Goal: Information Seeking & Learning: Learn about a topic

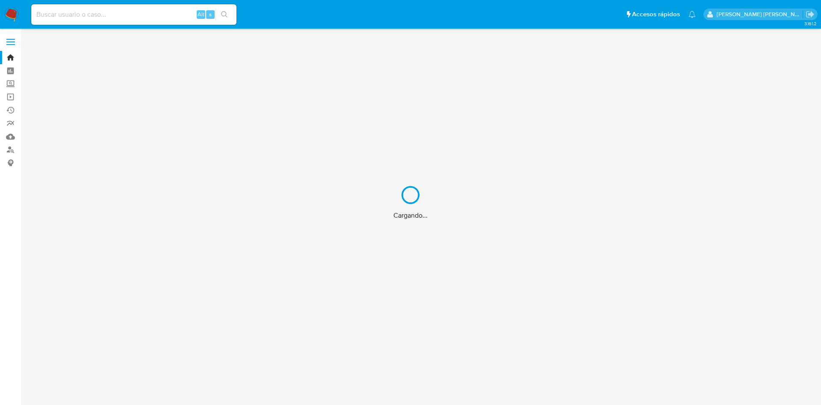
click at [127, 13] on div "Cargando..." at bounding box center [410, 202] width 821 height 405
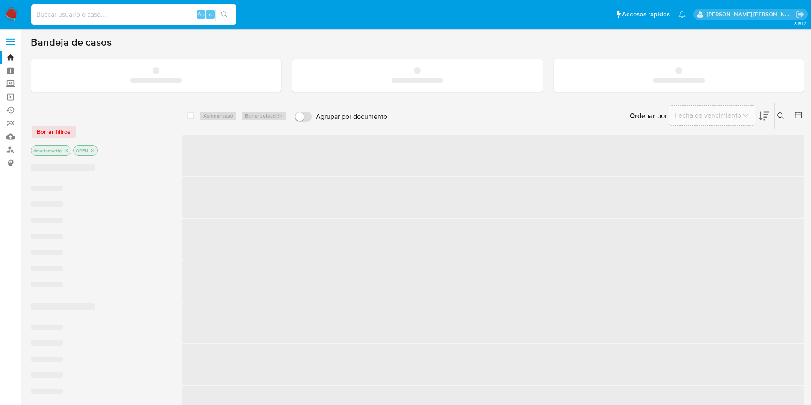
click at [75, 13] on input at bounding box center [133, 14] width 205 height 11
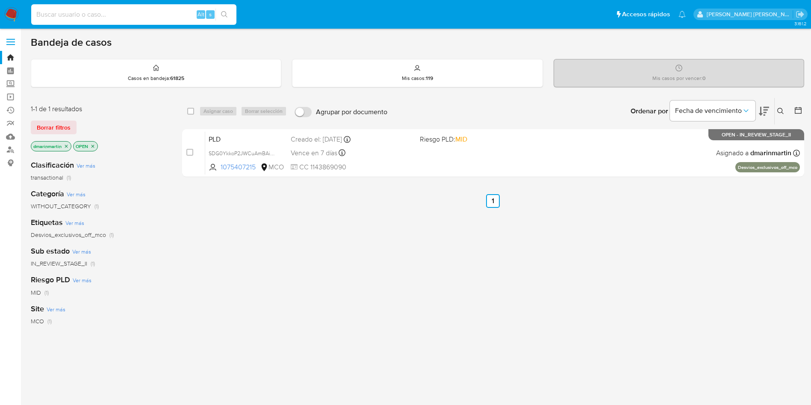
paste input "0 8"
click at [165, 20] on input "0 8" at bounding box center [133, 14] width 205 height 11
paste input "2274086927"
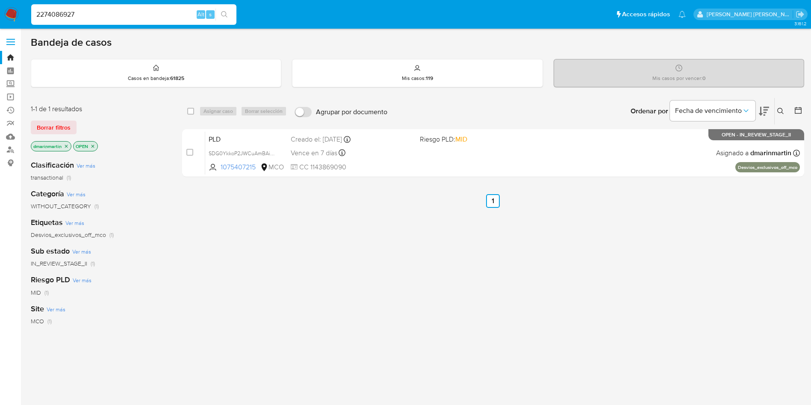
click at [91, 16] on input "2274086927" at bounding box center [133, 14] width 205 height 11
paste input "2274086927"
click at [91, 16] on input "227408692" at bounding box center [133, 14] width 205 height 11
paste input "7"
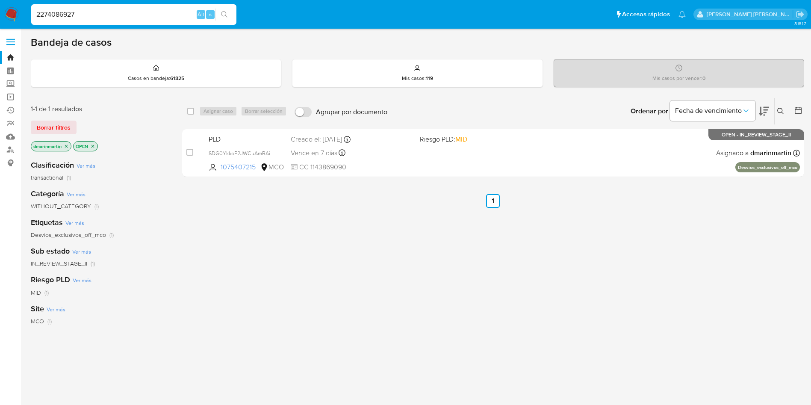
type input "2274086927"
click at [7, 55] on link "Bandeja" at bounding box center [51, 57] width 102 height 13
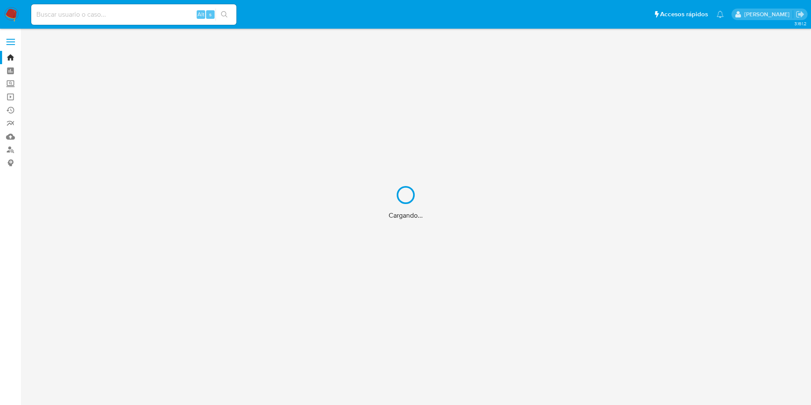
click at [102, 18] on input at bounding box center [133, 14] width 205 height 11
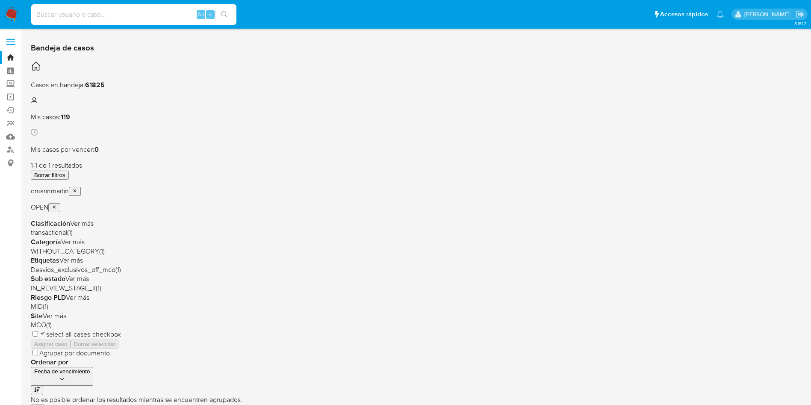
paste input "2274086927"
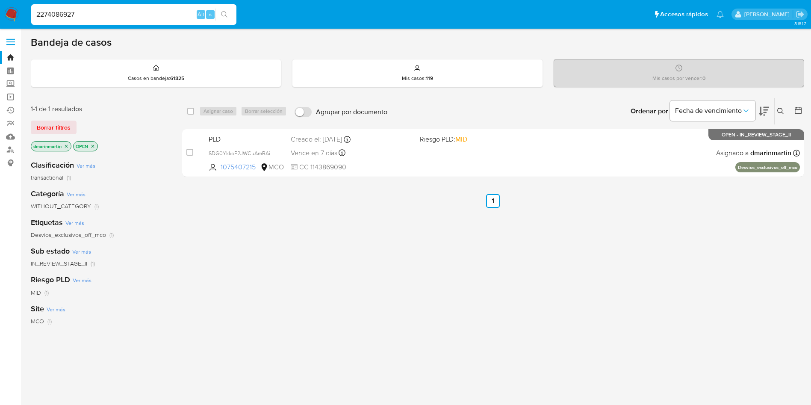
type input "2274086927"
click at [67, 149] on p "dmarinmartin" at bounding box center [51, 146] width 40 height 9
click at [66, 145] on icon "close-filter" at bounding box center [66, 146] width 5 height 5
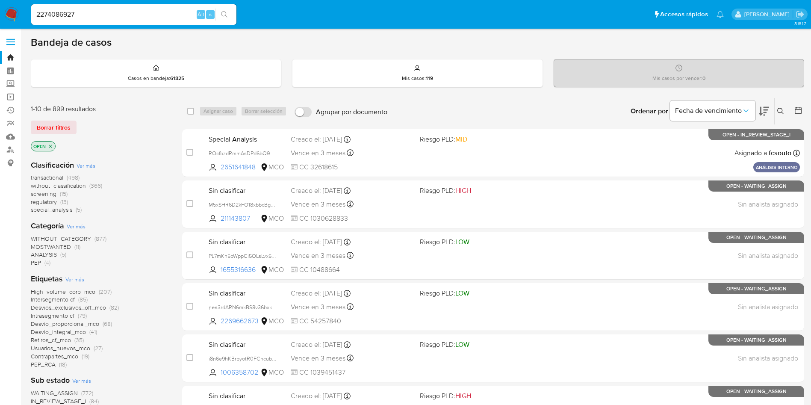
click at [52, 145] on icon "close-filter" at bounding box center [50, 146] width 5 height 5
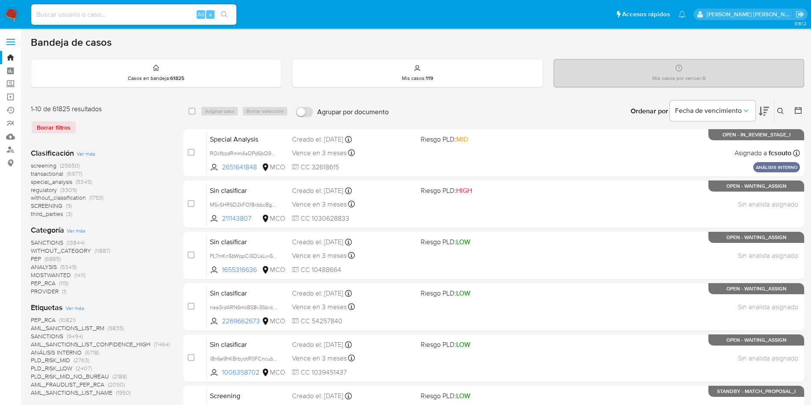
click at [538, 107] on div "Ordenar por Fecha de vencimiento No es posible ordenar los resultados mientras …" at bounding box center [598, 111] width 411 height 27
click at [91, 14] on input at bounding box center [133, 14] width 205 height 11
paste input "2274086927"
type input "2274086927"
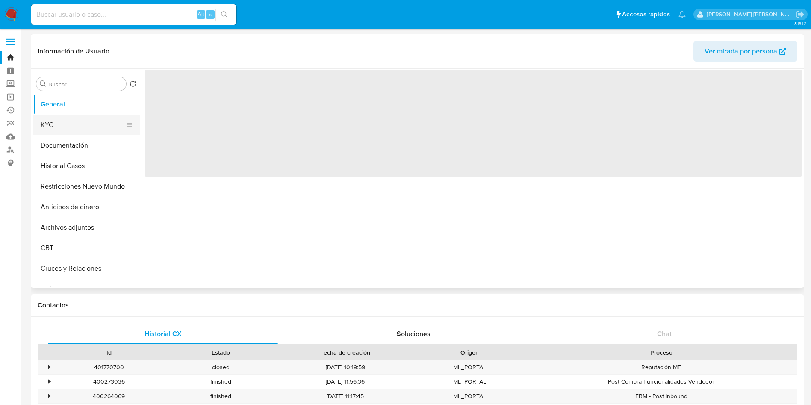
select select "10"
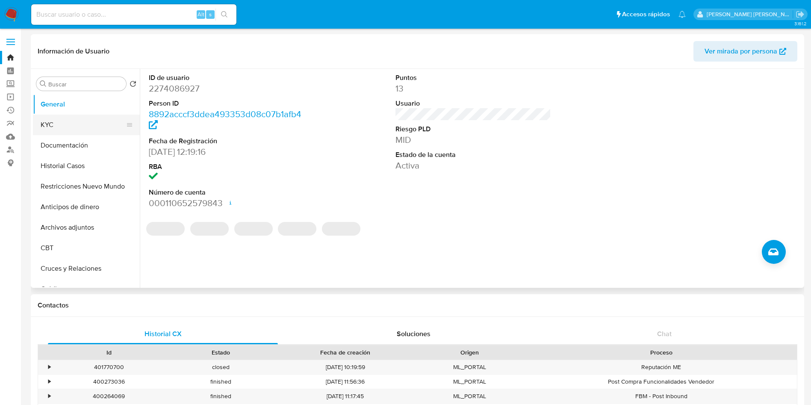
click at [59, 121] on button "KYC" at bounding box center [83, 125] width 100 height 21
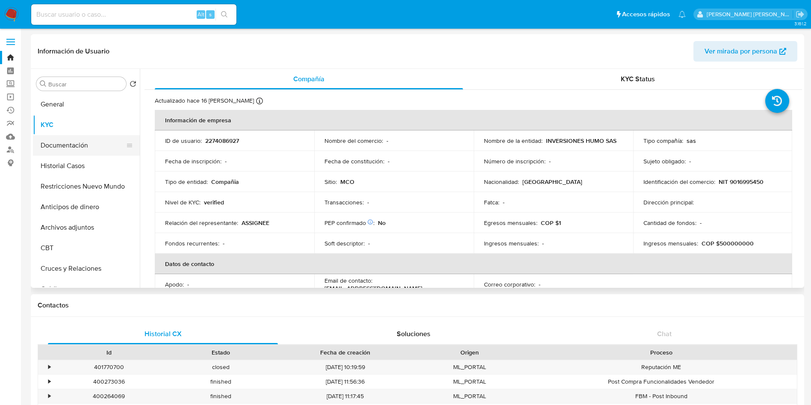
click at [61, 145] on button "Documentación" at bounding box center [83, 145] width 100 height 21
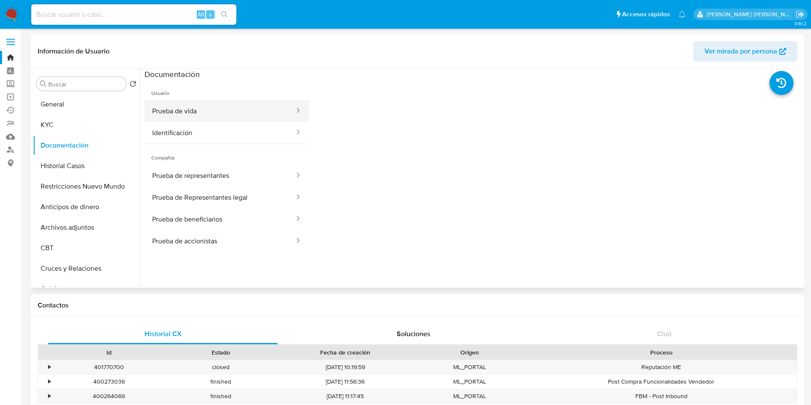
click at [252, 115] on button "Prueba de vida" at bounding box center [220, 111] width 151 height 22
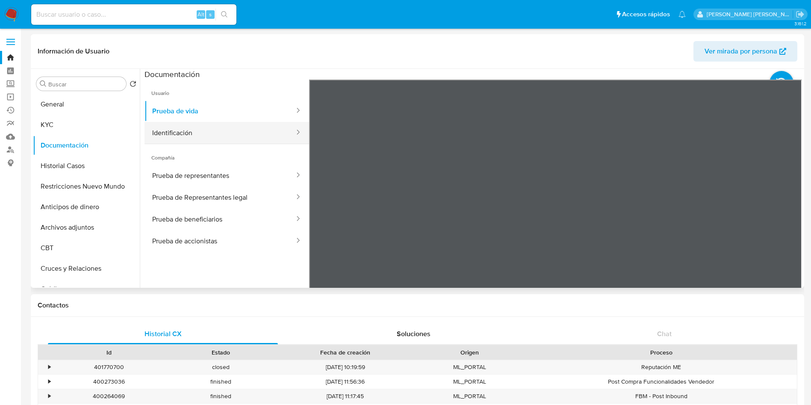
click at [227, 123] on button "Identificación" at bounding box center [220, 133] width 151 height 22
click at [789, 223] on icon at bounding box center [791, 218] width 17 height 17
click at [776, 88] on icon at bounding box center [782, 83] width 24 height 24
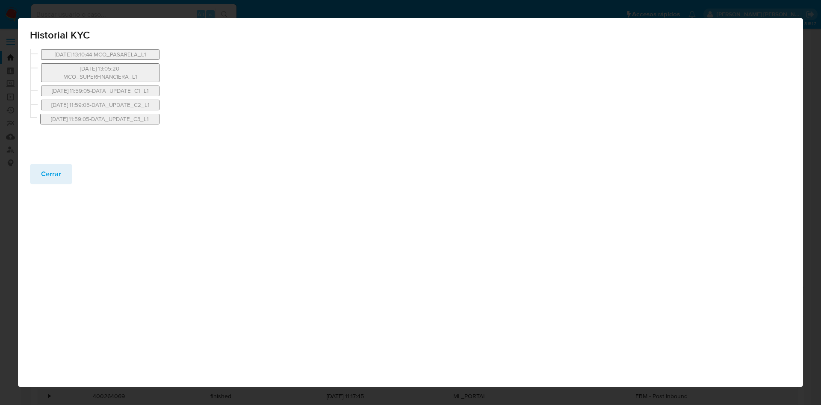
click at [38, 68] on div "[DATE] 13:10:44-MCO_PASARELA_L1 [DATE] 13:05:20-MCO_SUPERFINANCIERA_L1 [DATE] 1…" at bounding box center [410, 106] width 785 height 115
click at [152, 57] on button "[DATE] 13:10:44-MCO_PASARELA_L1" at bounding box center [100, 54] width 118 height 11
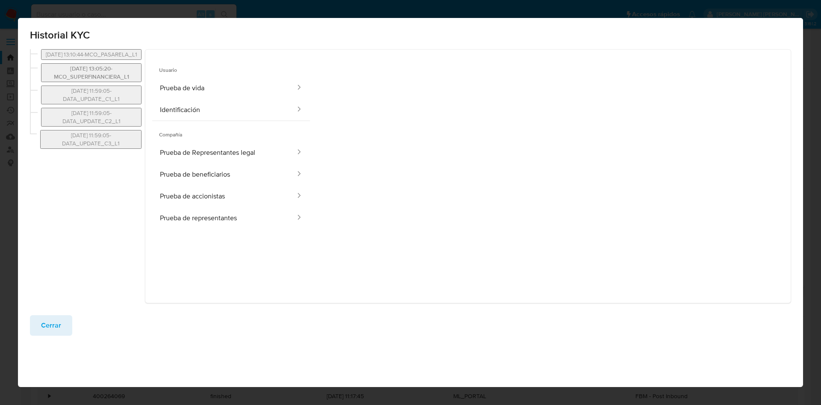
click at [76, 82] on button "[DATE] 13:05:20-MCO_SUPERFINANCIERA_L1" at bounding box center [91, 72] width 100 height 19
click at [109, 79] on button "[DATE] 13:05:20-MCO_SUPERFINANCIERA_L1" at bounding box center [91, 72] width 100 height 19
click at [106, 57] on button "[DATE] 13:10:44-MCO_PASARELA_L1" at bounding box center [90, 58] width 99 height 19
click at [254, 86] on button "Prueba de vida" at bounding box center [222, 88] width 145 height 22
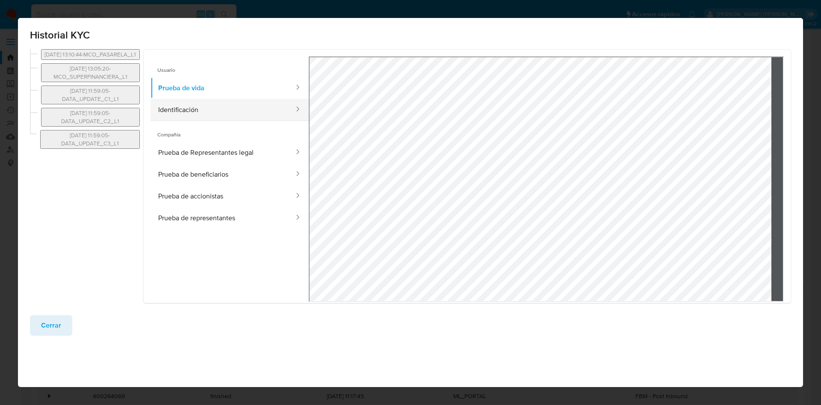
click at [265, 110] on button "Identificación" at bounding box center [222, 110] width 145 height 22
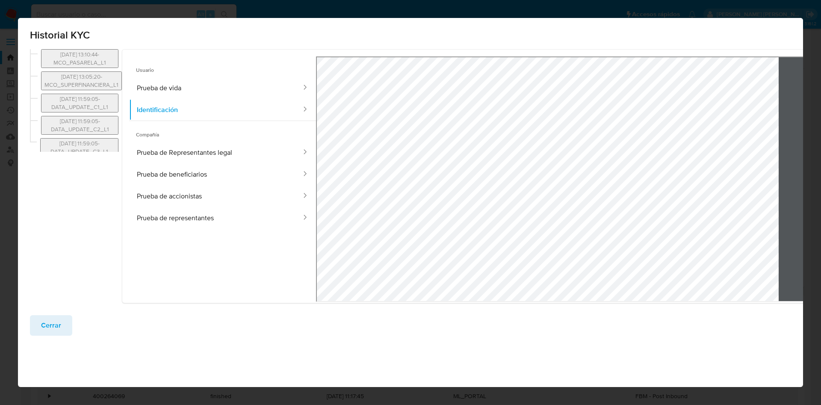
click at [265, 137] on span "Compañía" at bounding box center [222, 131] width 187 height 21
click at [258, 155] on button "Prueba de Representantes legal" at bounding box center [215, 153] width 173 height 22
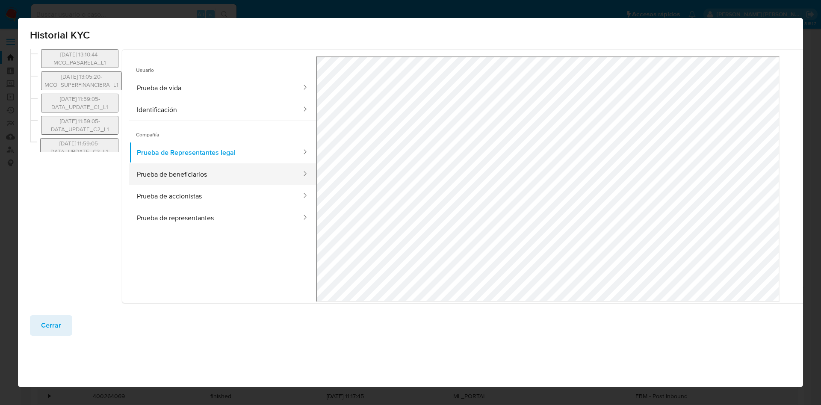
click at [258, 169] on button "Prueba de beneficiarios" at bounding box center [215, 174] width 173 height 22
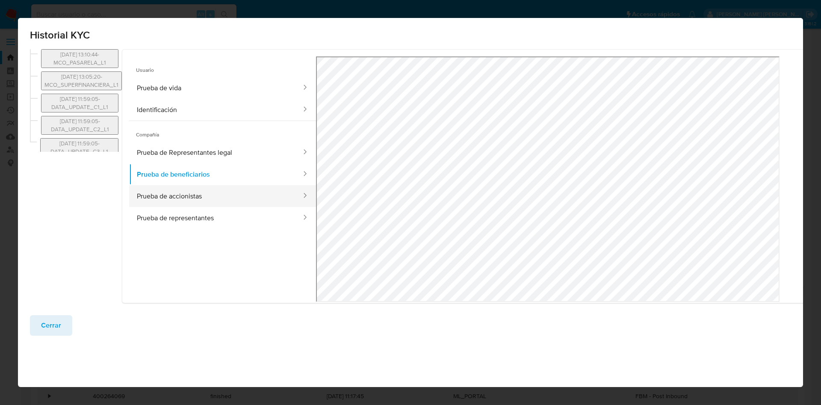
click at [256, 195] on button "Prueba de accionistas" at bounding box center [215, 196] width 173 height 22
click at [252, 223] on button "Prueba de representantes" at bounding box center [215, 218] width 173 height 22
click at [116, 84] on button "[DATE] 13:05:20-MCO_SUPERFINANCIERA_L1" at bounding box center [82, 80] width 82 height 19
click at [110, 86] on button "[DATE] 13:05:20-MCO_SUPERFINANCIERA_L1" at bounding box center [82, 80] width 82 height 19
click at [105, 110] on button "[DATE] 11:59:05-DATA_UPDATE_C1_L1" at bounding box center [79, 103] width 77 height 19
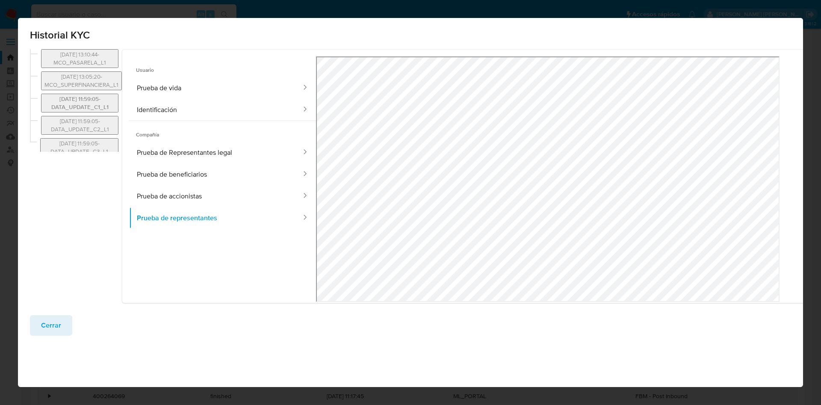
click at [105, 110] on button "[DATE] 11:59:05-DATA_UPDATE_C1_L1" at bounding box center [79, 103] width 77 height 19
click at [106, 120] on button "[DATE] 11:59:05-DATA_UPDATE_C2_L1" at bounding box center [79, 125] width 77 height 19
click at [90, 155] on div "[DATE] 13:10:44-MCO_PASARELA_L1 [DATE] 13:05:20-MCO_SUPERFINANCIERA_L1 [DATE] 1…" at bounding box center [76, 176] width 92 height 254
click at [88, 148] on button "[DATE] 11:59:05-DATA_UPDATE_C3_L1" at bounding box center [79, 147] width 78 height 19
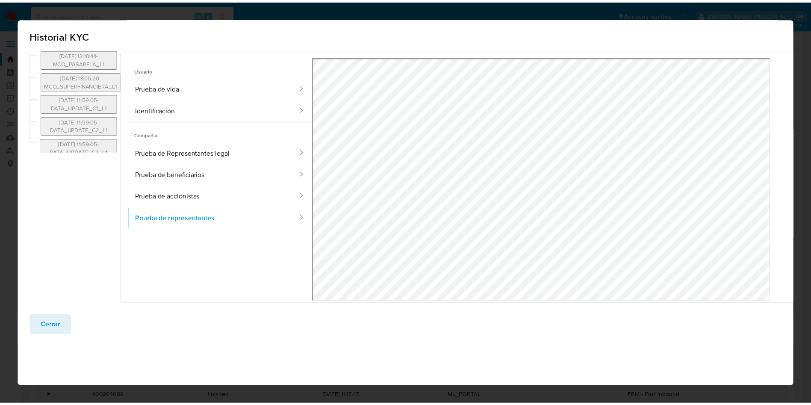
scroll to position [9, 0]
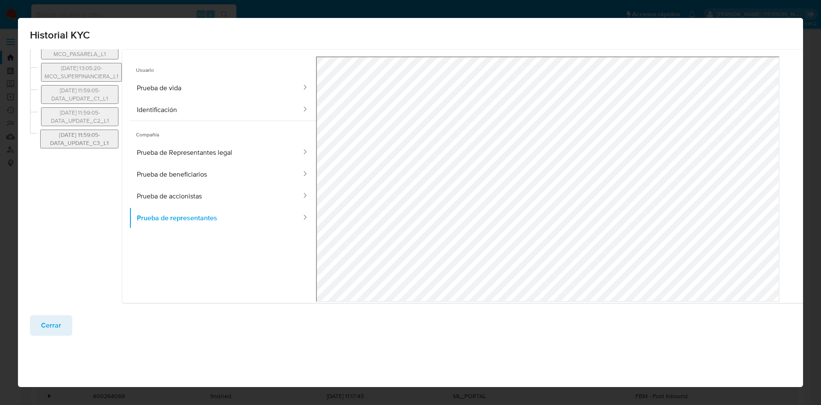
click at [88, 139] on button "[DATE] 11:59:05-DATA_UPDATE_C3_L1" at bounding box center [79, 139] width 78 height 19
type button "[DATE] 11:59:05-DATA_UPDATE_C3_L1"
click at [64, 321] on button "Cerrar" at bounding box center [51, 325] width 42 height 21
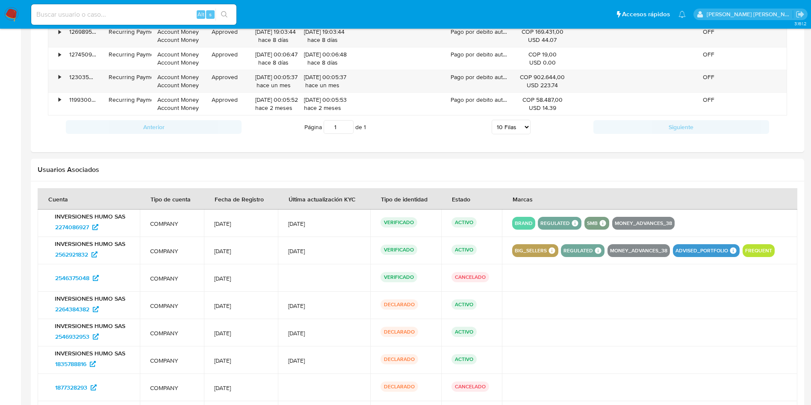
scroll to position [791, 0]
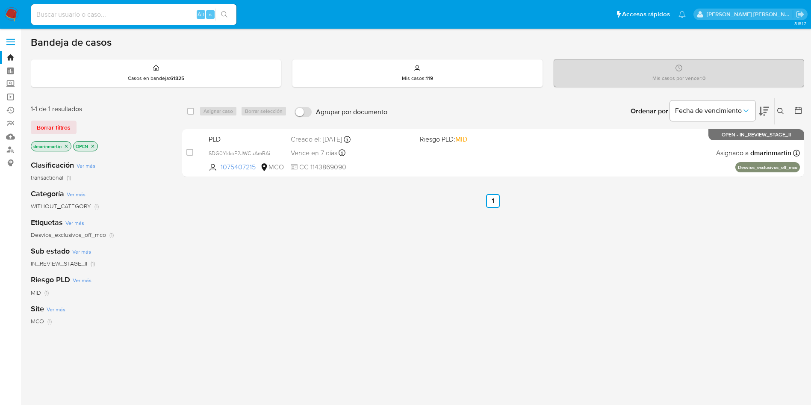
click at [86, 15] on input at bounding box center [133, 14] width 205 height 11
paste input "2592634406"
type input "2592634406"
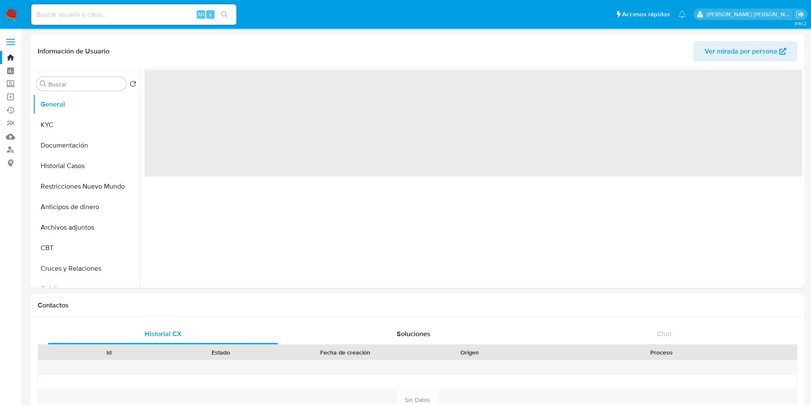
select select "10"
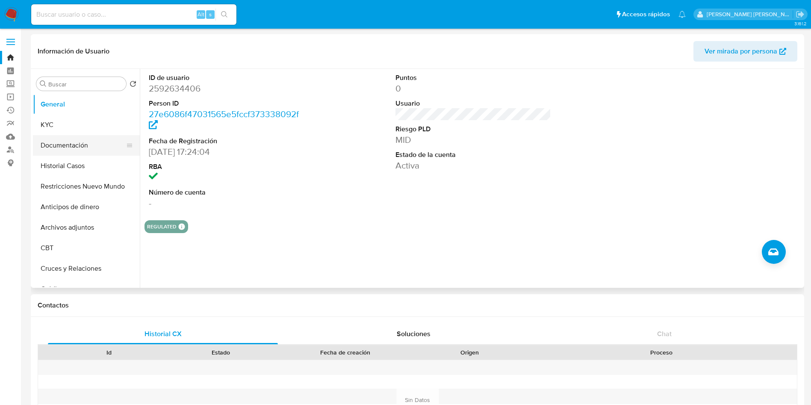
click at [62, 148] on button "Documentación" at bounding box center [83, 145] width 100 height 21
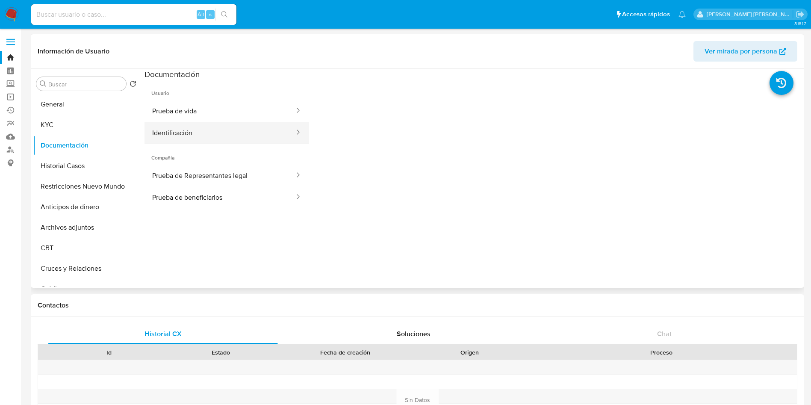
click at [190, 137] on button "Identificación" at bounding box center [220, 133] width 151 height 22
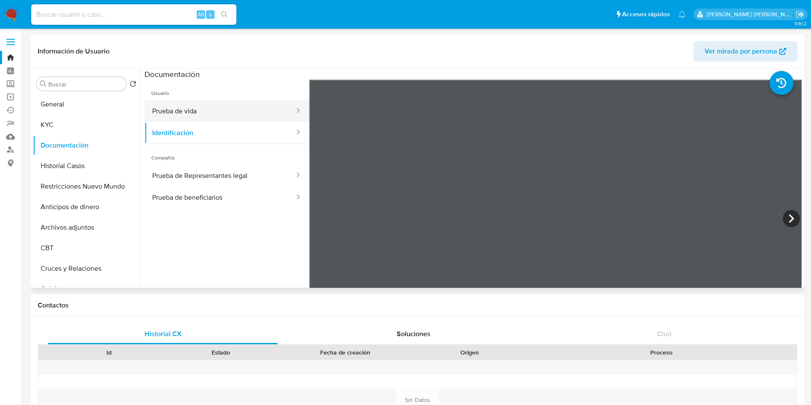
click at [206, 113] on button "Prueba de vida" at bounding box center [220, 111] width 151 height 22
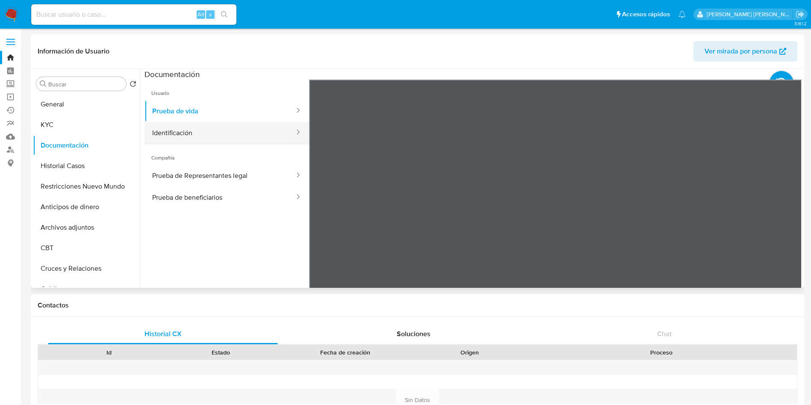
click at [268, 133] on button "Identificación" at bounding box center [220, 133] width 151 height 22
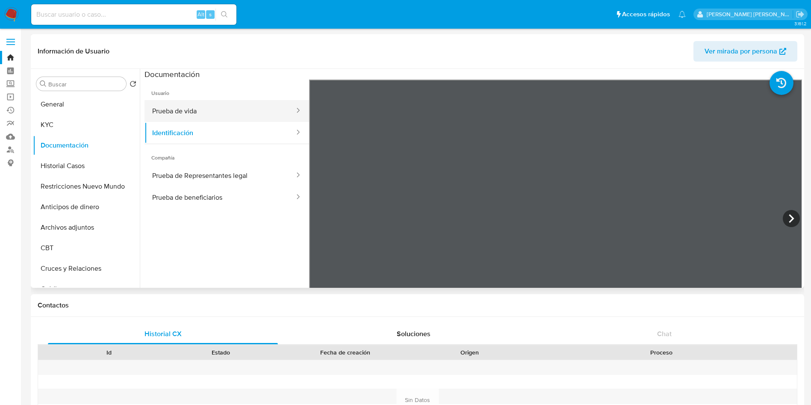
click at [248, 106] on button "Prueba de vida" at bounding box center [220, 111] width 151 height 22
click at [252, 117] on button "Prueba de vida" at bounding box center [220, 111] width 151 height 22
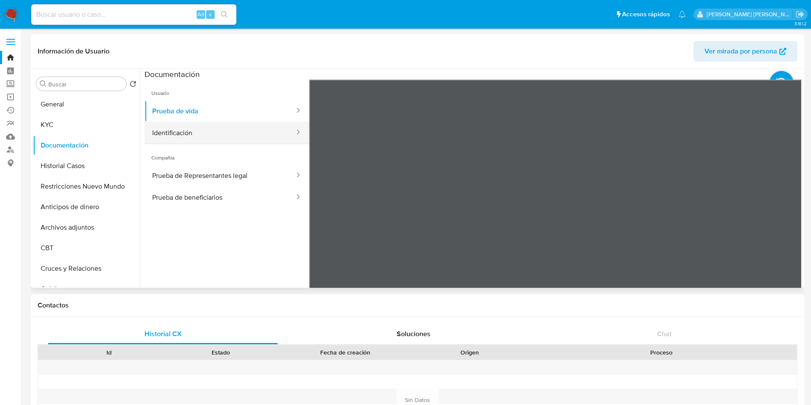
click at [176, 127] on button "Identificación" at bounding box center [220, 133] width 151 height 22
click at [789, 221] on icon at bounding box center [791, 218] width 5 height 9
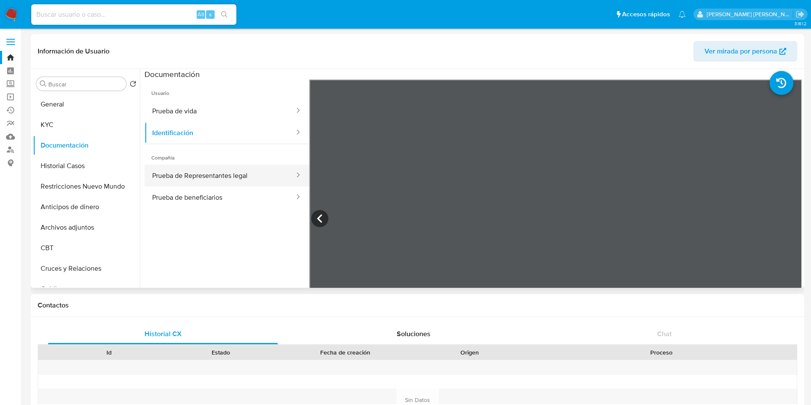
click at [234, 169] on button "Prueba de Representantes legal" at bounding box center [220, 176] width 151 height 22
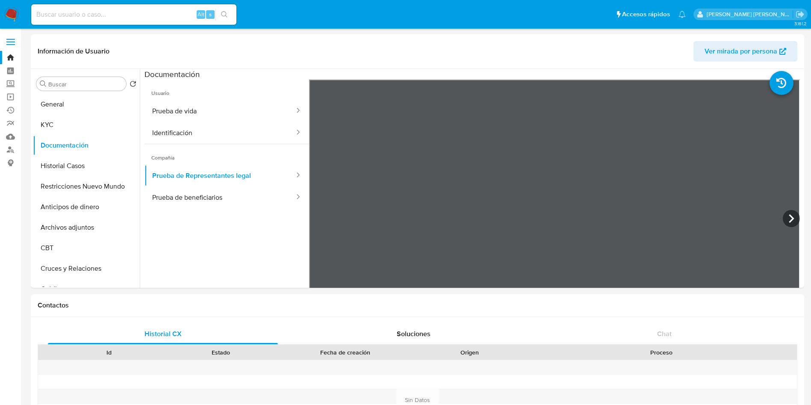
click at [149, 12] on input at bounding box center [133, 14] width 205 height 11
paste input "530971322"
type input "530971322"
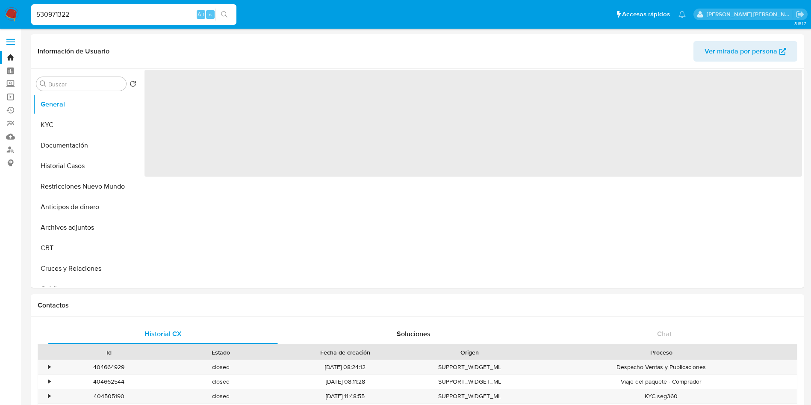
select select "10"
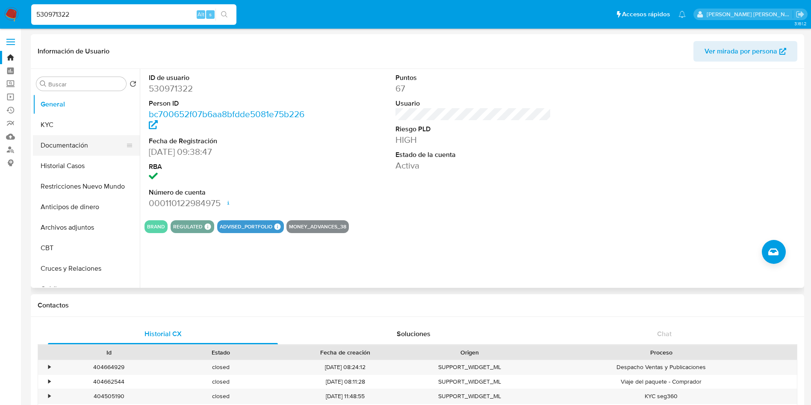
click at [74, 141] on button "Documentación" at bounding box center [83, 145] width 100 height 21
